Goal: Task Accomplishment & Management: Manage account settings

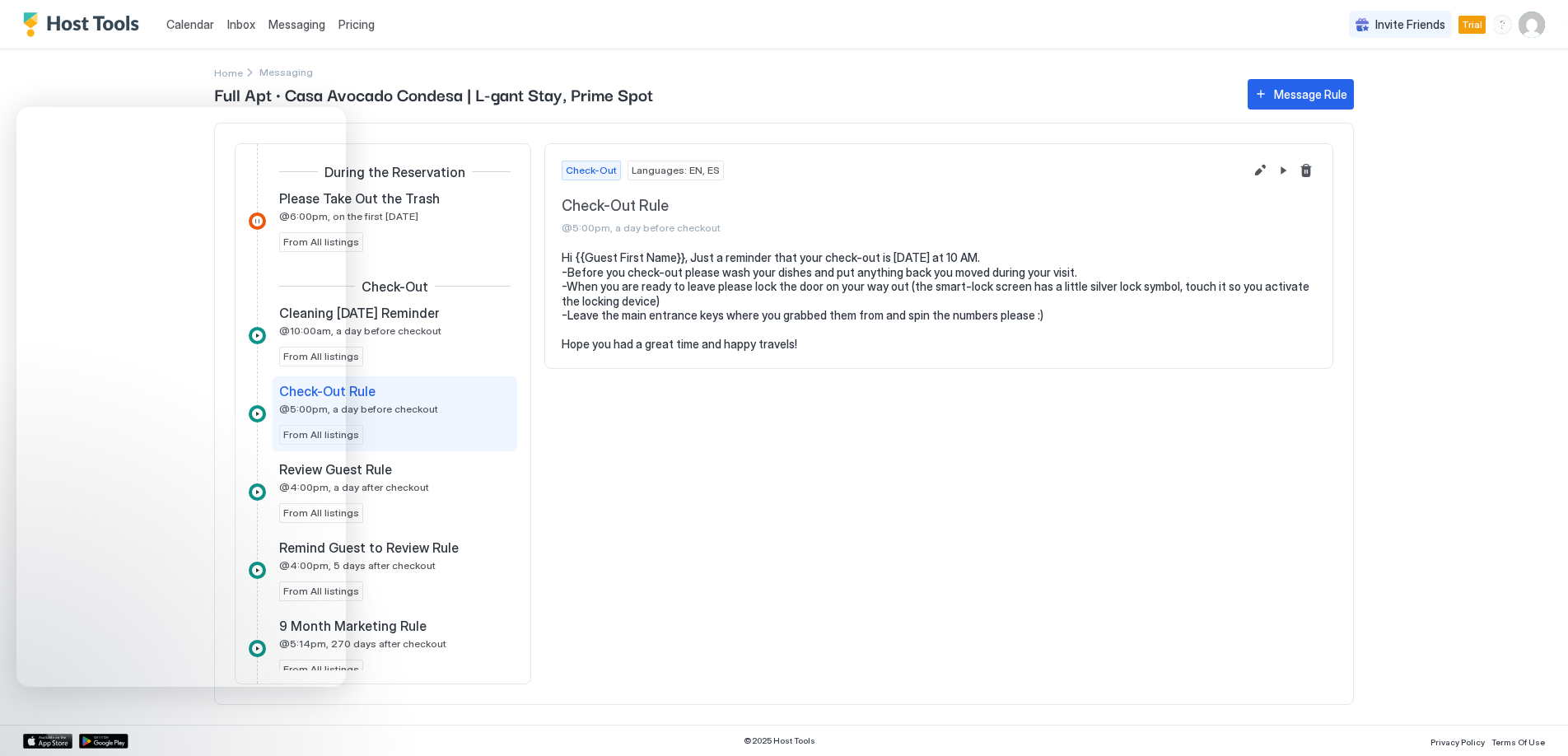
scroll to position [787, 0]
click at [1539, 21] on img "User profile" at bounding box center [1531, 24] width 26 height 26
click at [1431, 55] on span "[PERSON_NAME]" at bounding box center [1422, 52] width 90 height 15
click at [1356, 56] on img at bounding box center [1358, 57] width 26 height 26
click at [1374, 90] on span "Settings" at bounding box center [1384, 92] width 45 height 15
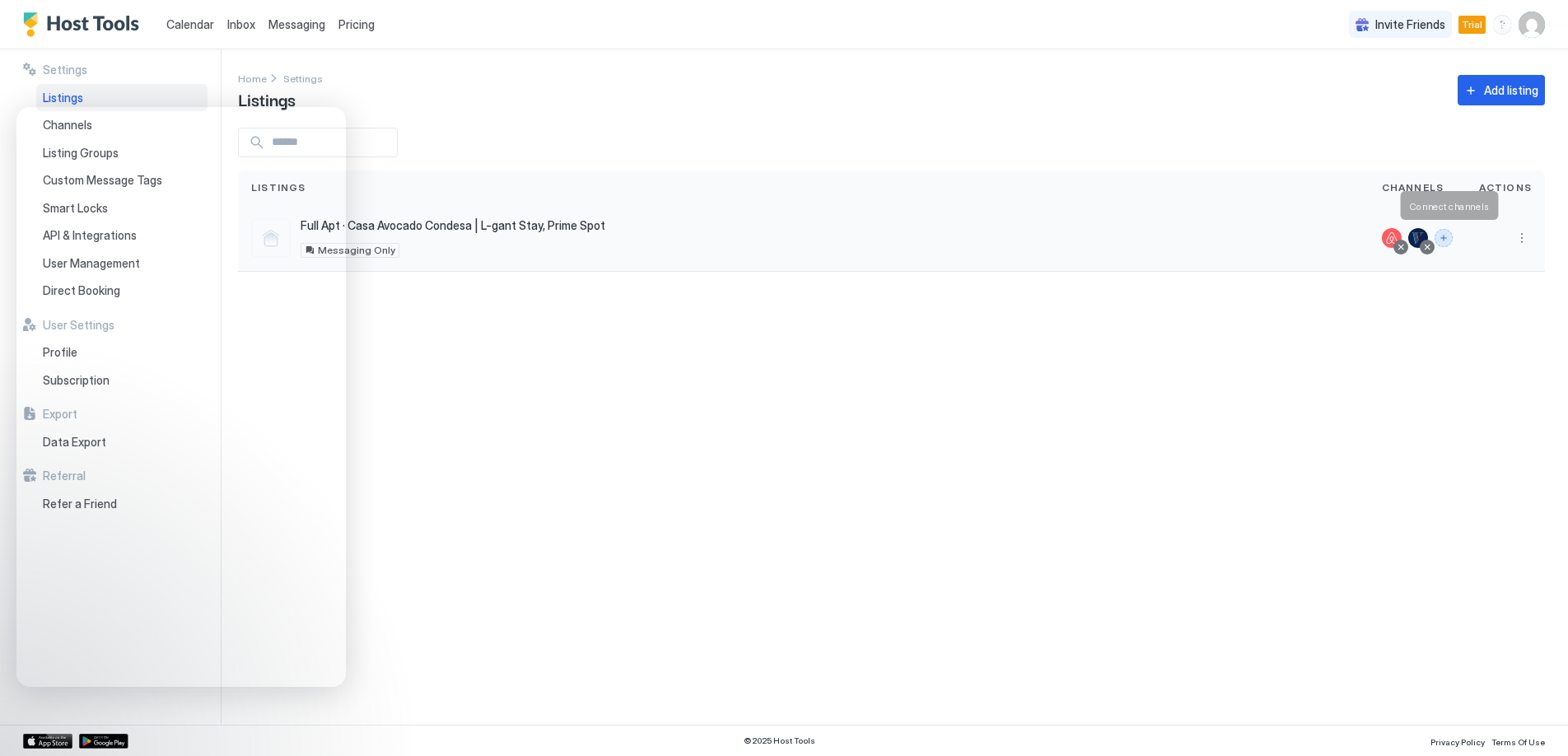
click at [1448, 233] on button "Connect channels" at bounding box center [1444, 238] width 18 height 18
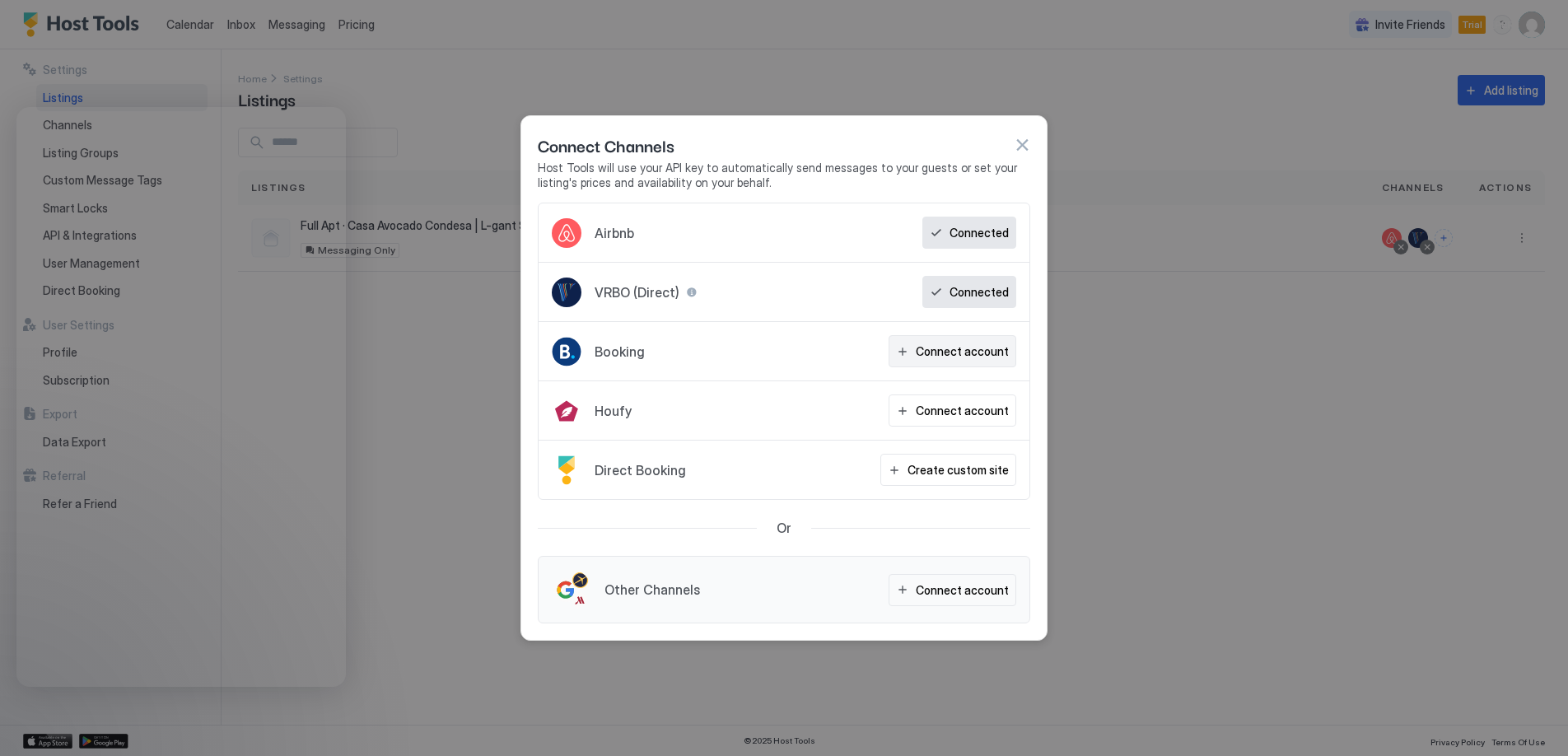
click at [966, 361] on button "Connect account" at bounding box center [952, 351] width 128 height 32
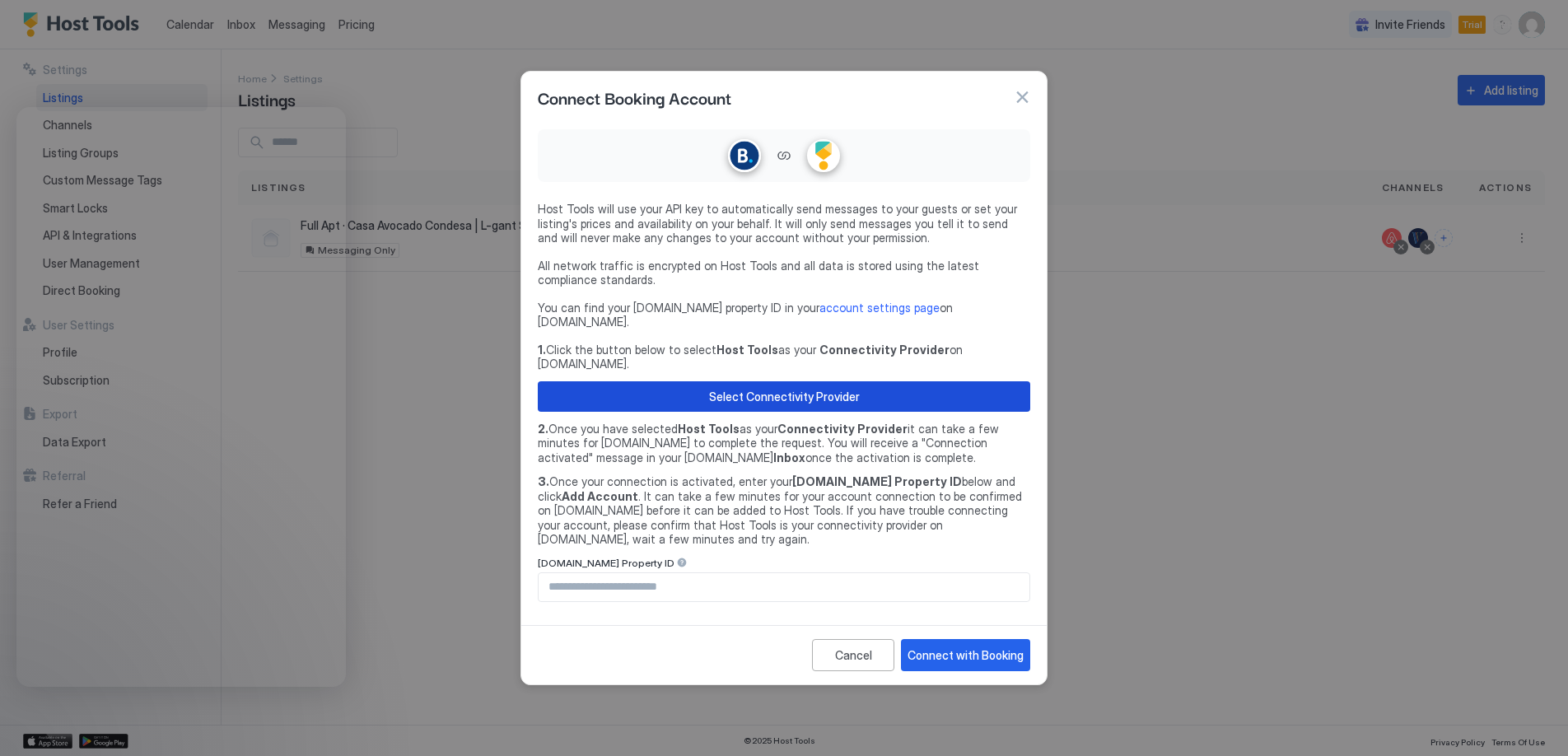
click at [784, 393] on div "Select Connectivity Provider" at bounding box center [784, 396] width 150 height 17
click at [1014, 106] on button "button" at bounding box center [1022, 97] width 16 height 16
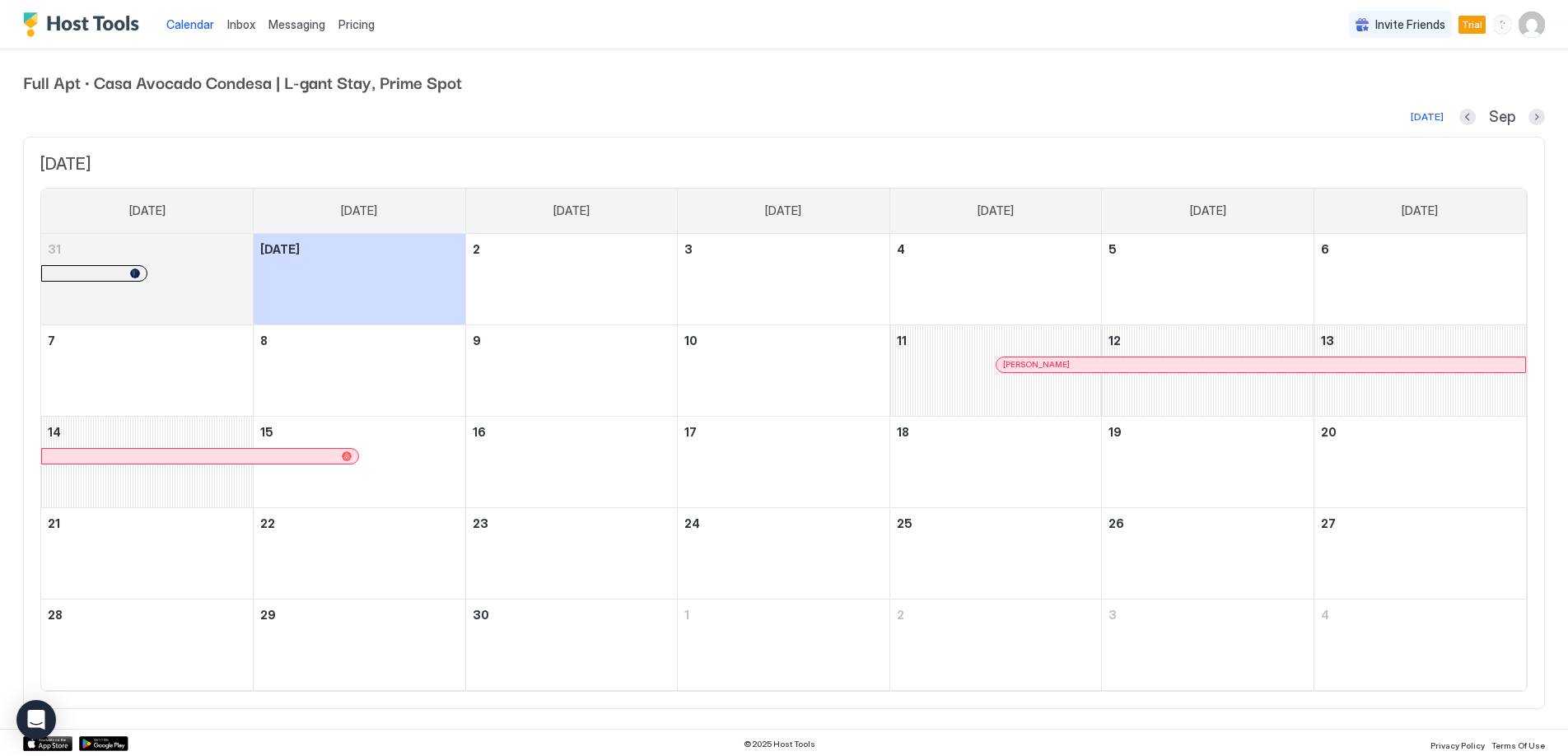
click at [1540, 21] on img "User profile" at bounding box center [1531, 24] width 26 height 26
click at [1362, 64] on img at bounding box center [1358, 57] width 26 height 26
click at [1361, 94] on span "Settings" at bounding box center [1384, 92] width 45 height 15
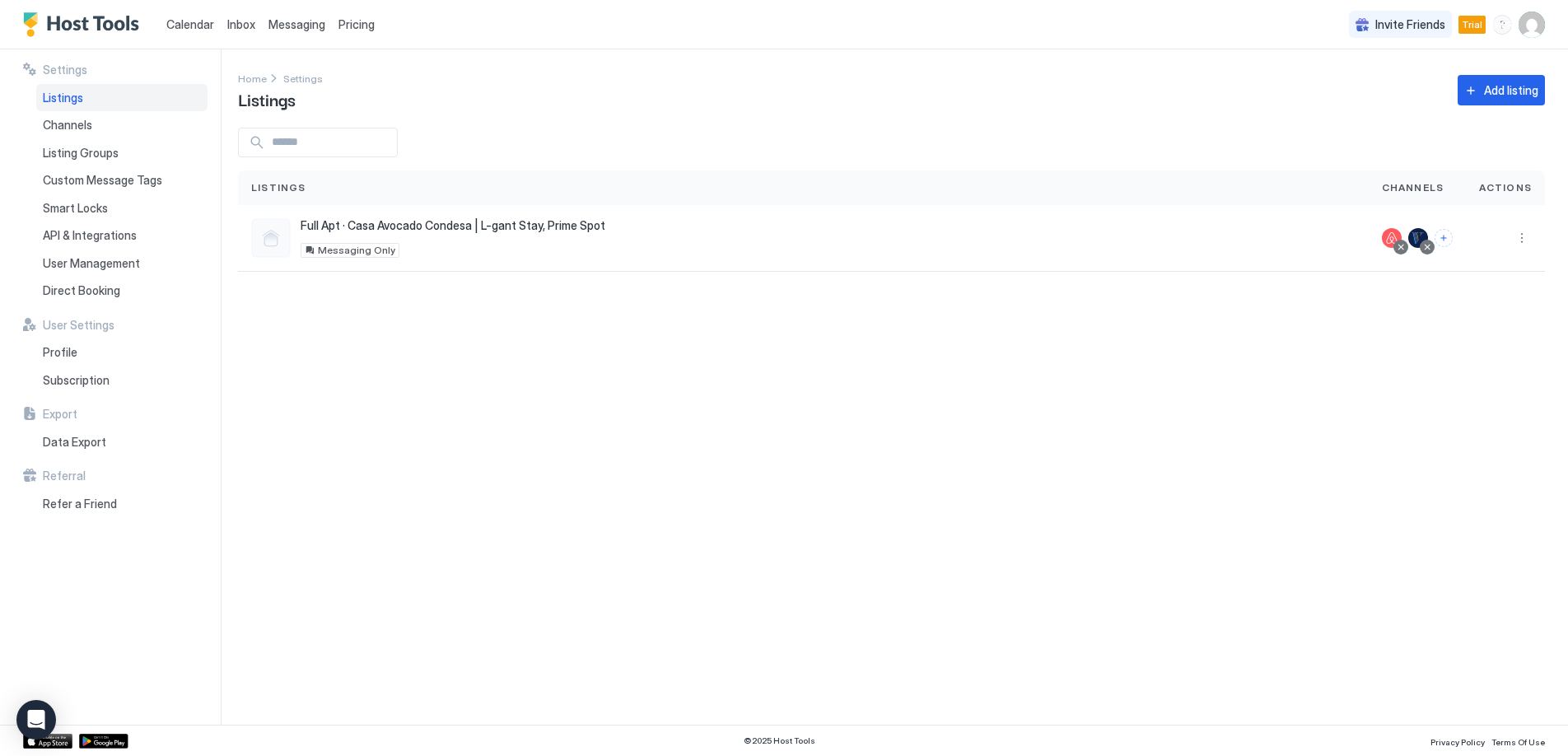
click at [1318, 405] on div "Settings Home Settings Listings Add listing Listings Channels Actions Full Apt …" at bounding box center [903, 387] width 1330 height 675
click at [1450, 233] on button "Connect channels" at bounding box center [1444, 238] width 18 height 18
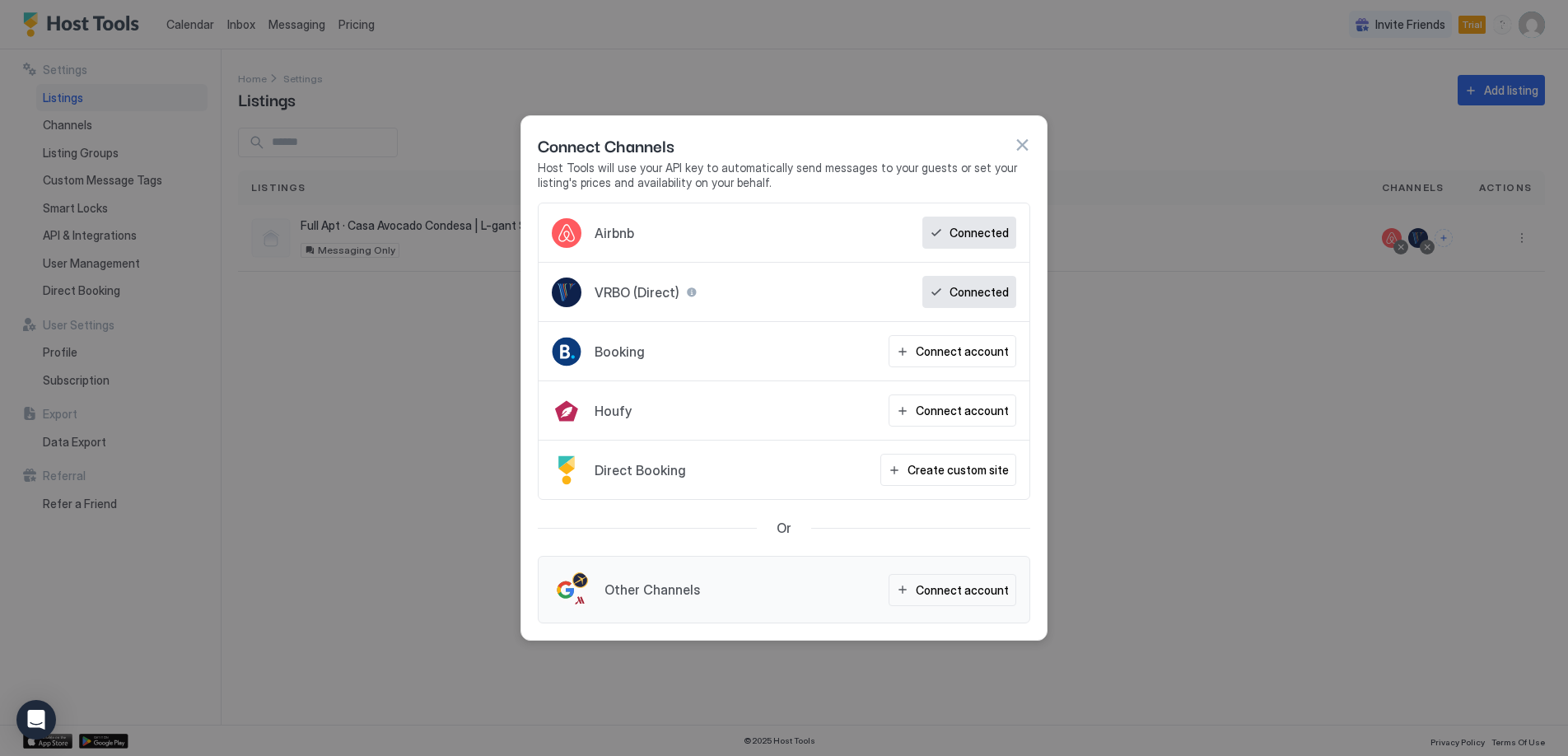
click at [835, 351] on div "Booking Connect account" at bounding box center [784, 352] width 491 height 59
click at [938, 352] on div "Connect account" at bounding box center [962, 351] width 93 height 17
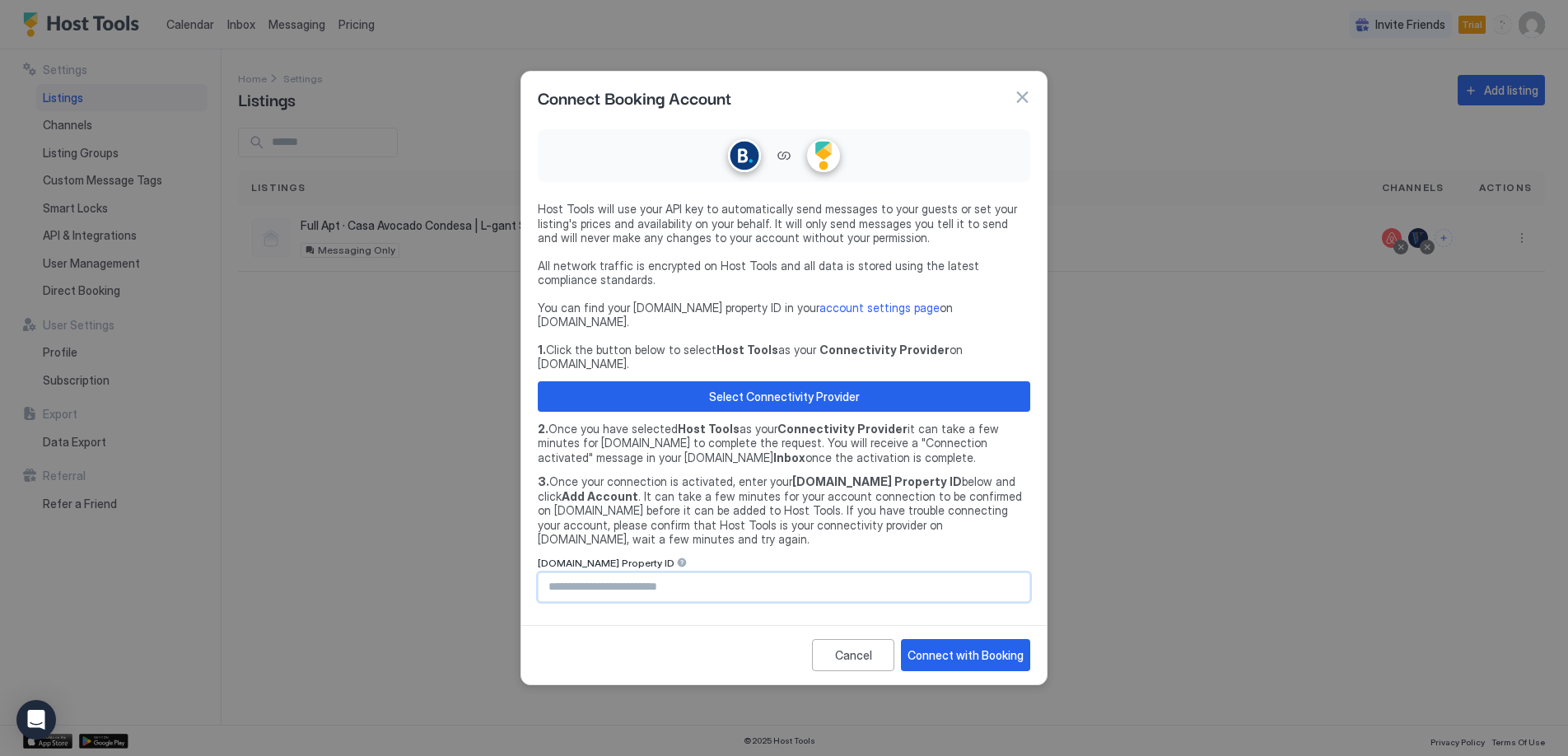
click at [676, 573] on input "Input Field" at bounding box center [784, 587] width 491 height 28
paste input "********"
type input "********"
click at [945, 647] on div "Connect with Booking" at bounding box center [965, 655] width 116 height 17
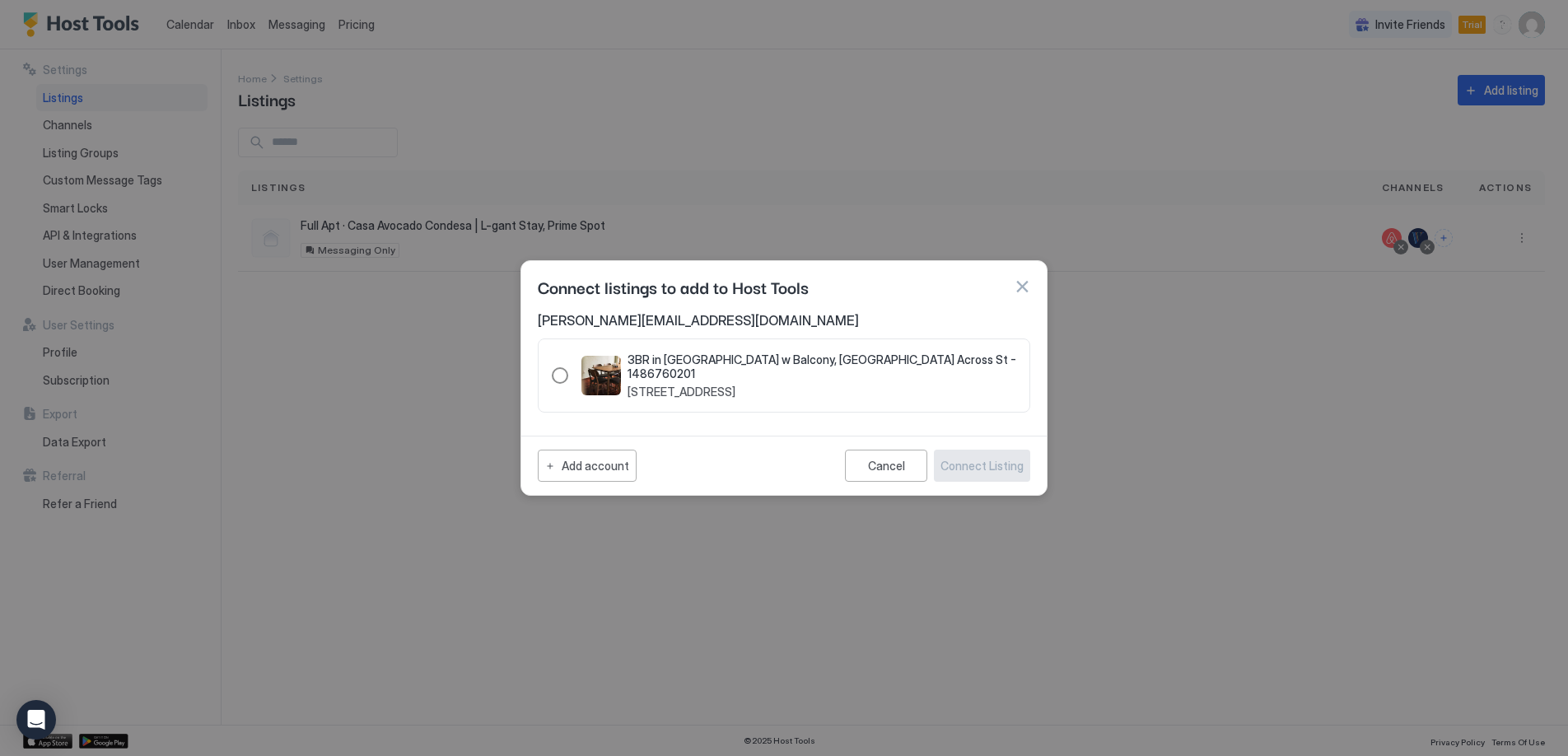
click at [561, 373] on div "1486760201" at bounding box center [560, 375] width 16 height 16
click at [995, 460] on div "Connect Listing" at bounding box center [981, 465] width 83 height 17
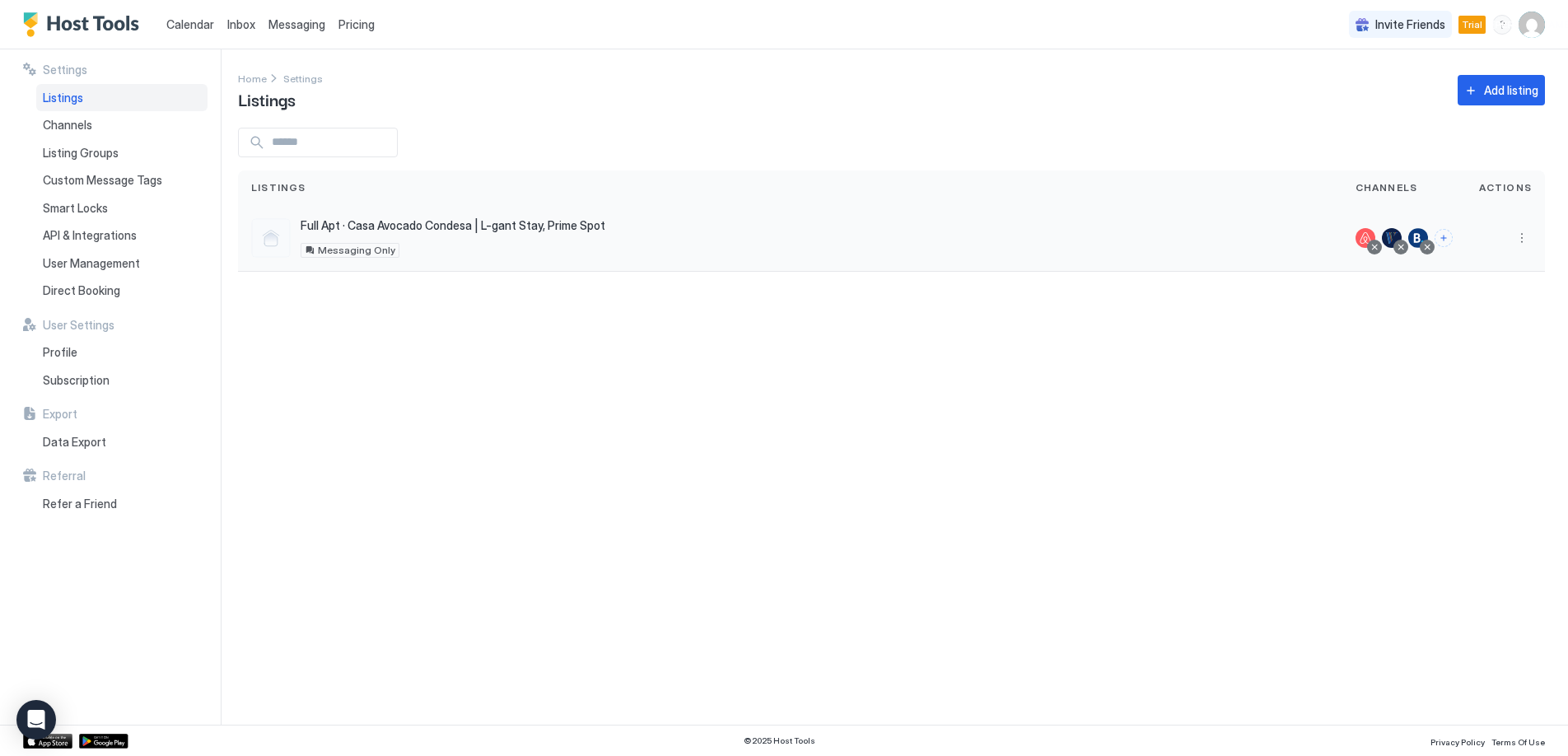
click at [481, 262] on div "Full Apt · Casa Avocado Condesa | L-gant Stay, Prime Spot Mexico City 06100 MX …" at bounding box center [790, 238] width 1104 height 66
click at [1520, 236] on button "More options" at bounding box center [1521, 238] width 20 height 20
click at [1477, 293] on span "Pricing" at bounding box center [1464, 288] width 33 height 13
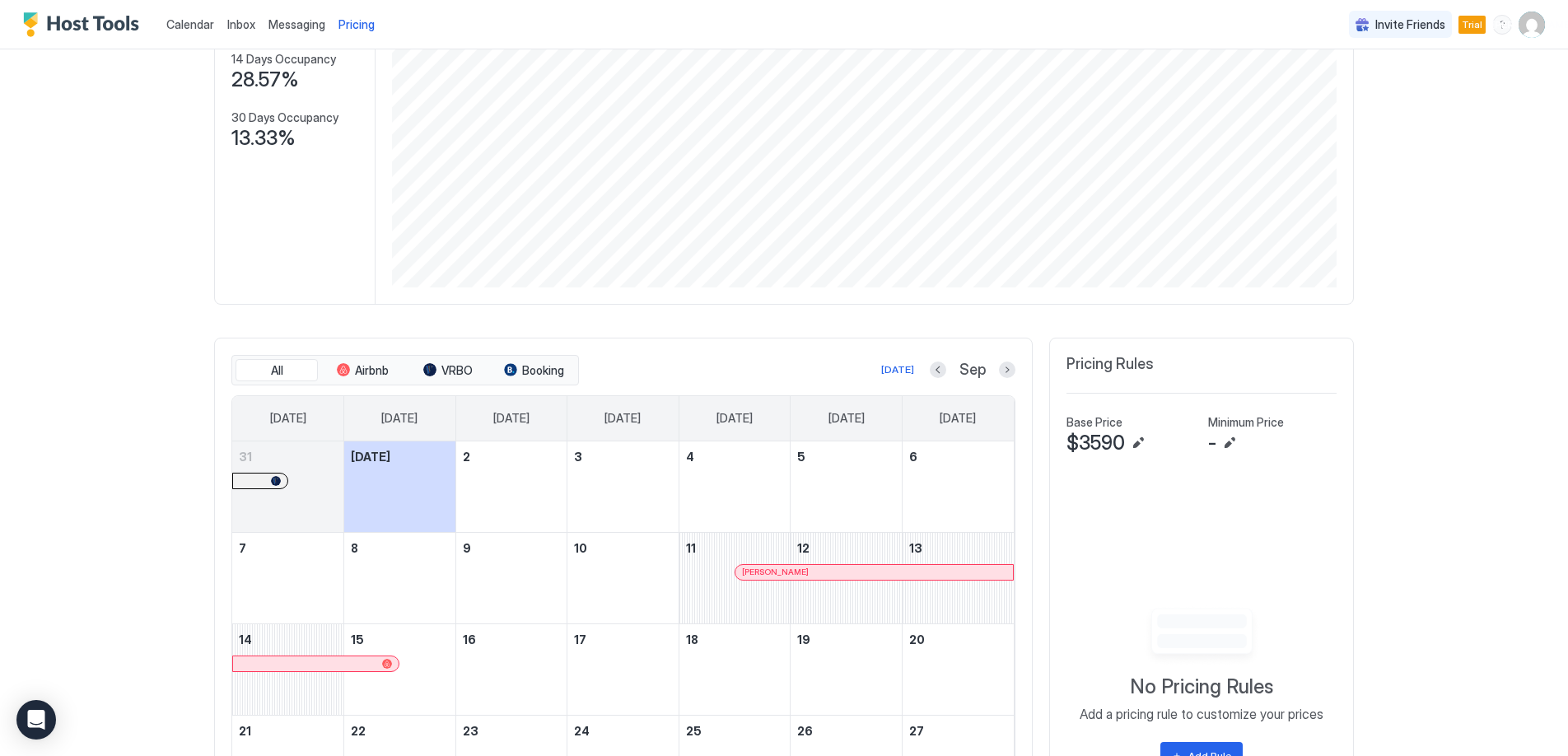
scroll to position [316, 947]
click at [46, 725] on div "Open Intercom Messenger" at bounding box center [37, 720] width 44 height 44
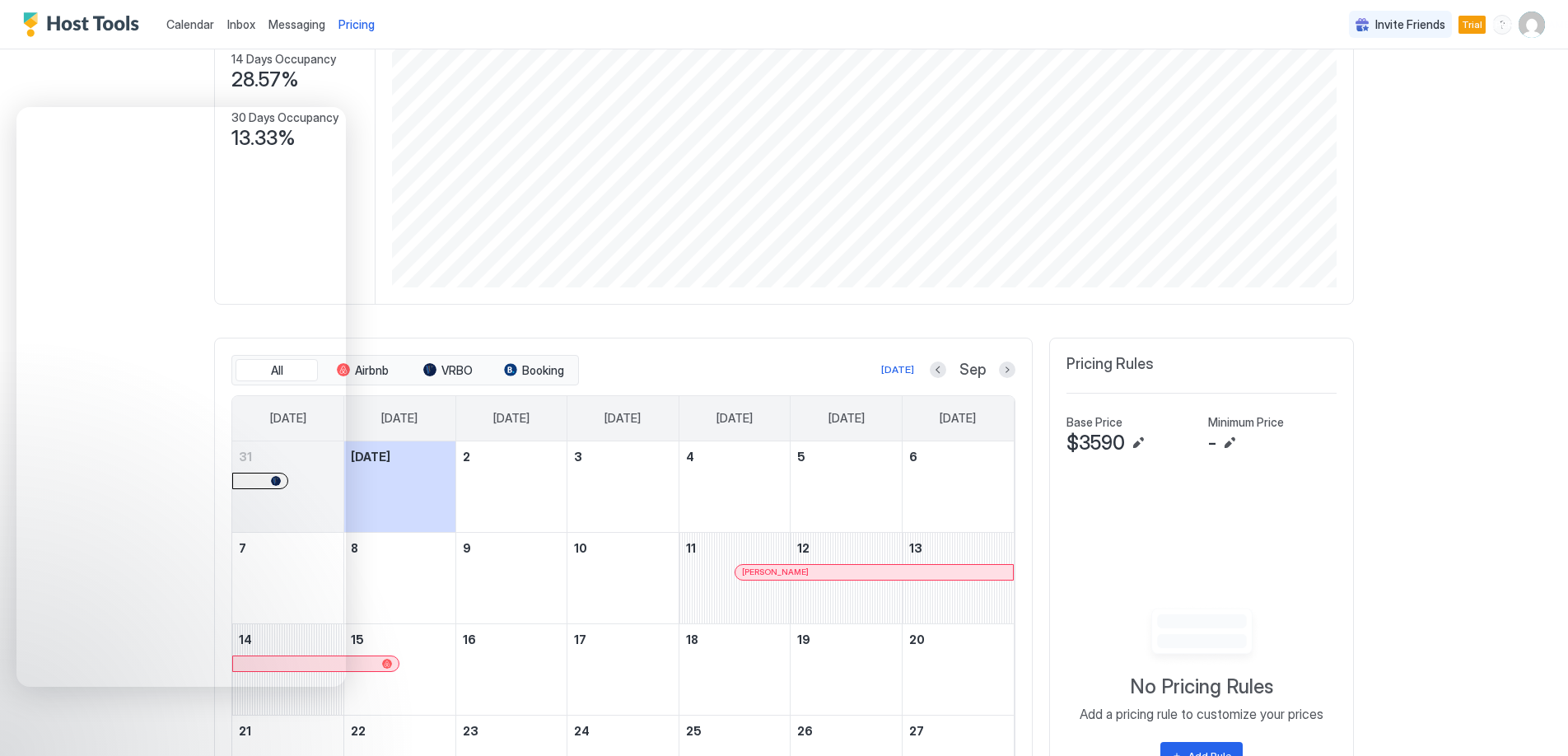
click at [1460, 254] on div "Calendar Inbox Messaging Pricing Invite Friends Trial JA Home Pricing Full Apt …" at bounding box center [784, 378] width 1568 height 756
